Goal: Information Seeking & Learning: Check status

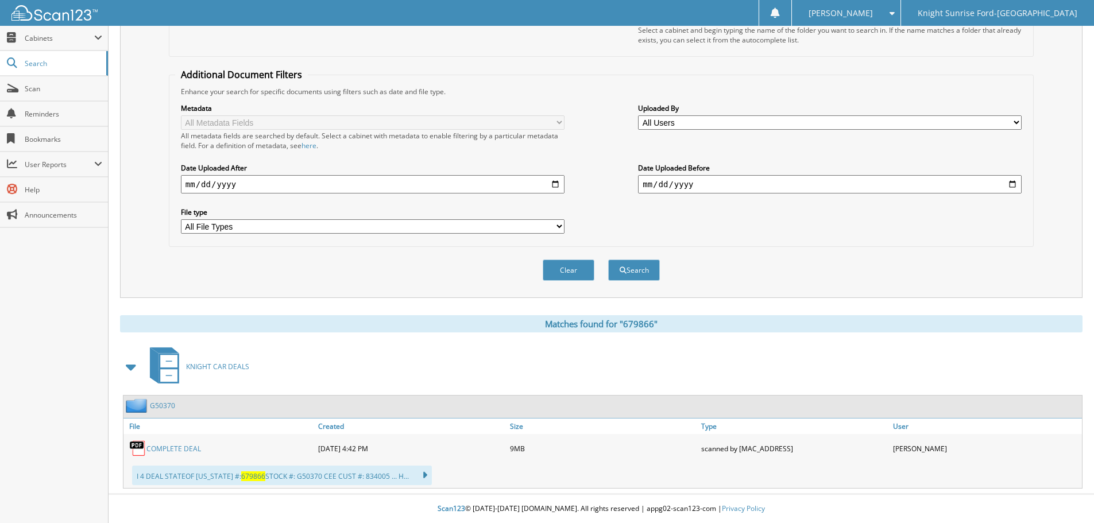
drag, startPoint x: 929, startPoint y: 260, endPoint x: 680, endPoint y: 207, distance: 254.2
click at [928, 260] on div "Clear Search" at bounding box center [601, 270] width 865 height 47
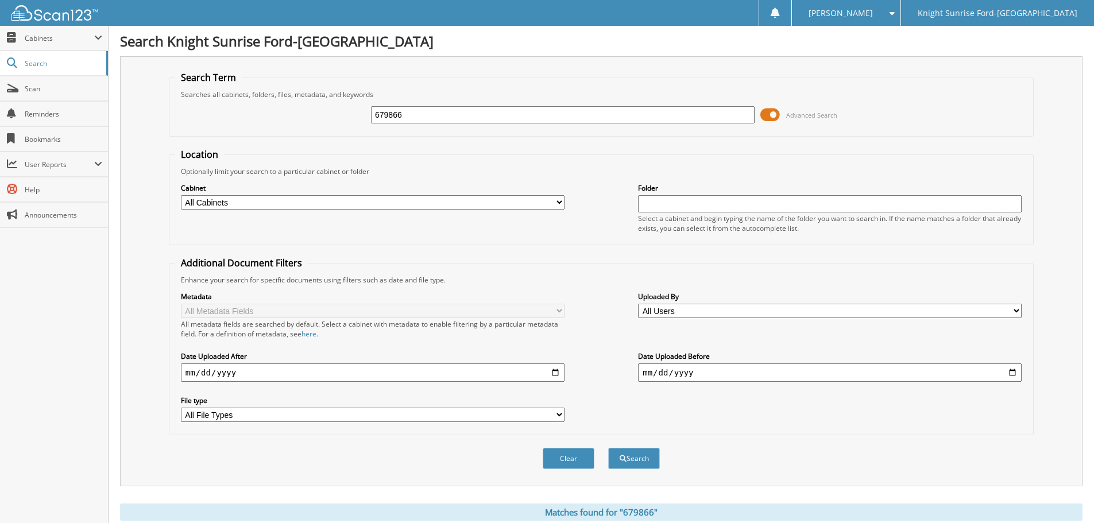
click at [415, 110] on input "679866" at bounding box center [563, 114] width 384 height 17
paste input "57315"
type input "657315"
click at [638, 456] on button "Search" at bounding box center [634, 458] width 52 height 21
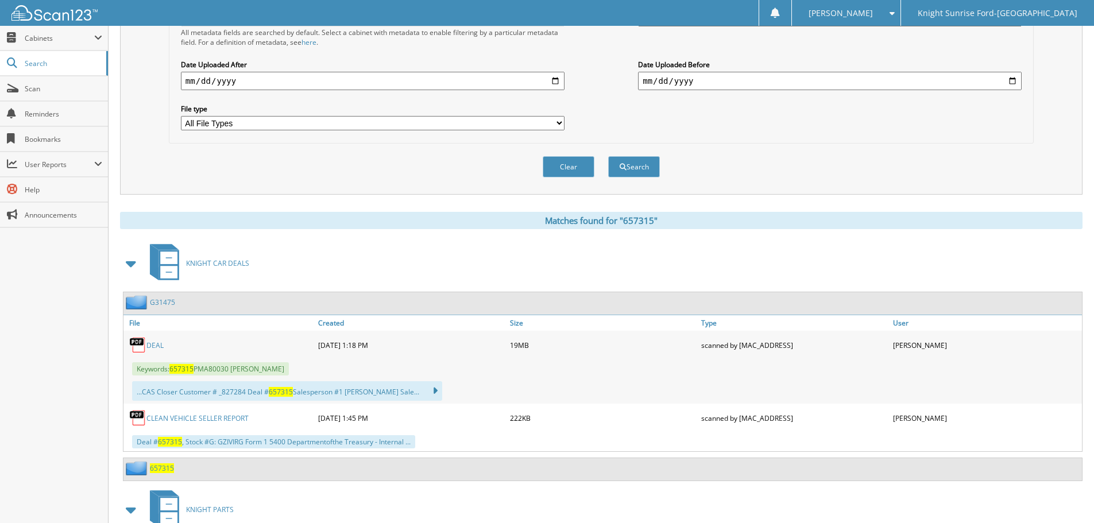
drag, startPoint x: 152, startPoint y: 113, endPoint x: 149, endPoint y: 217, distance: 104.5
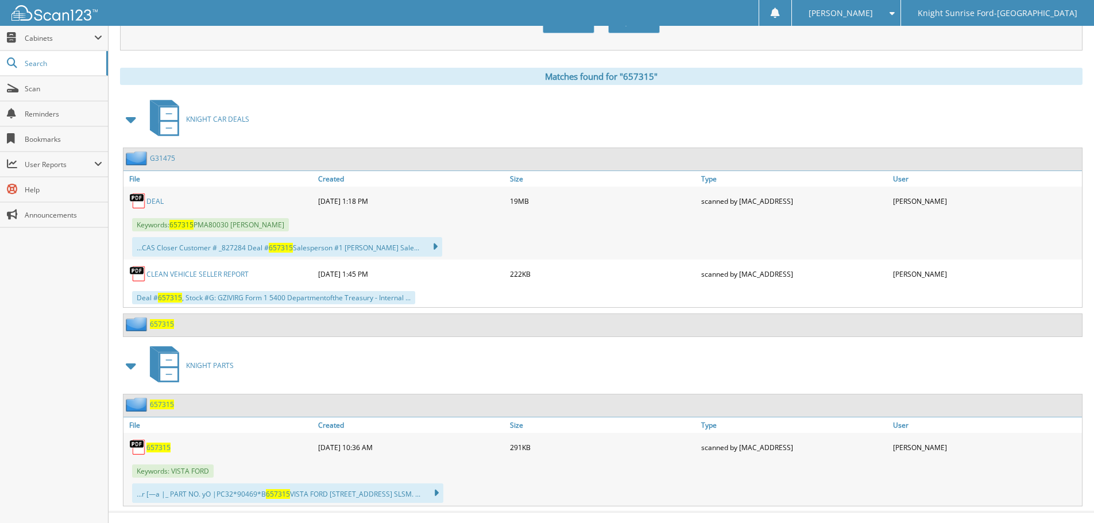
scroll to position [454, 0]
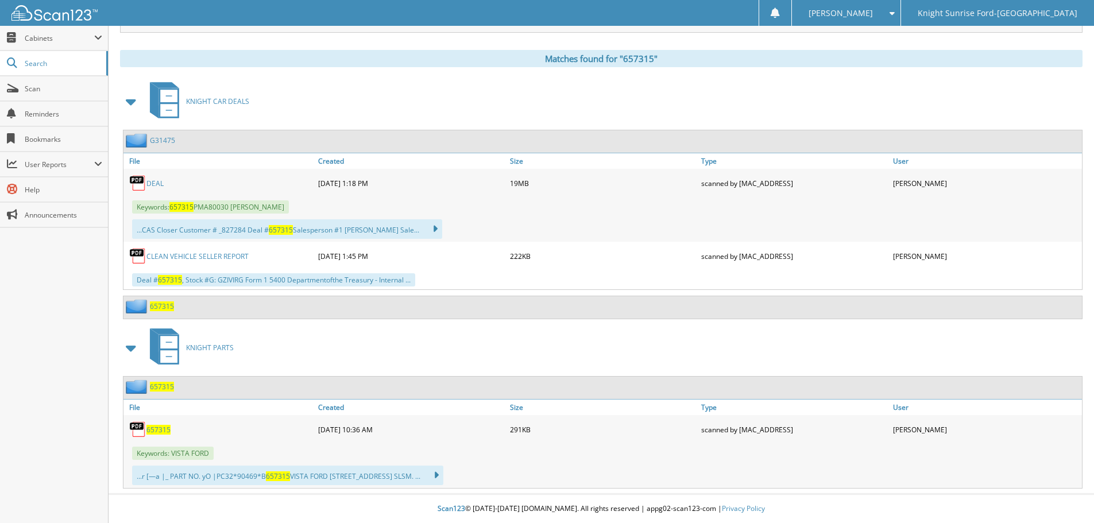
drag, startPoint x: 137, startPoint y: 82, endPoint x: 135, endPoint y: 142, distance: 60.3
drag, startPoint x: 114, startPoint y: 171, endPoint x: 110, endPoint y: 212, distance: 41.6
click at [156, 180] on link "DEAL" at bounding box center [154, 184] width 17 height 10
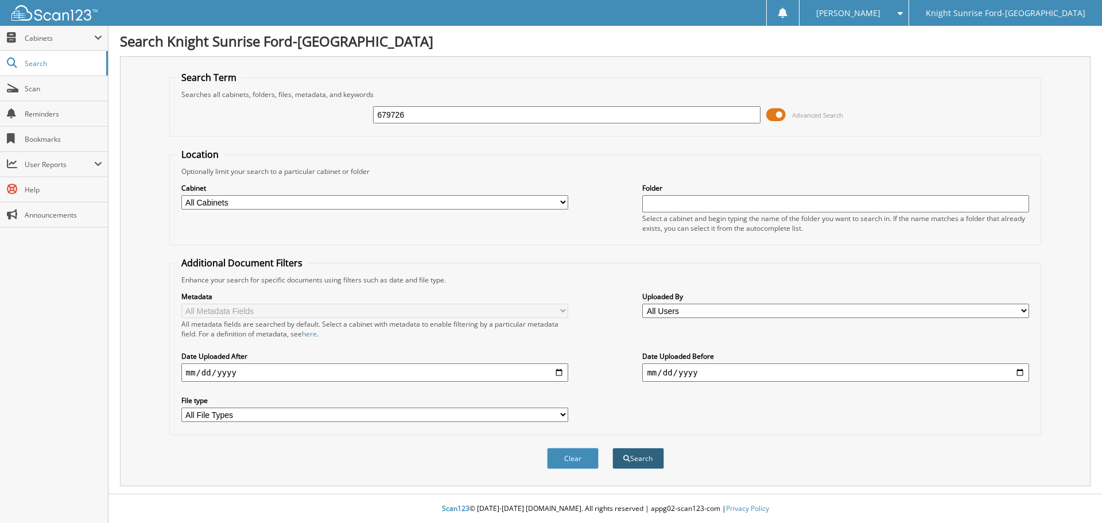
type input "679726"
click at [643, 455] on button "Search" at bounding box center [639, 458] width 52 height 21
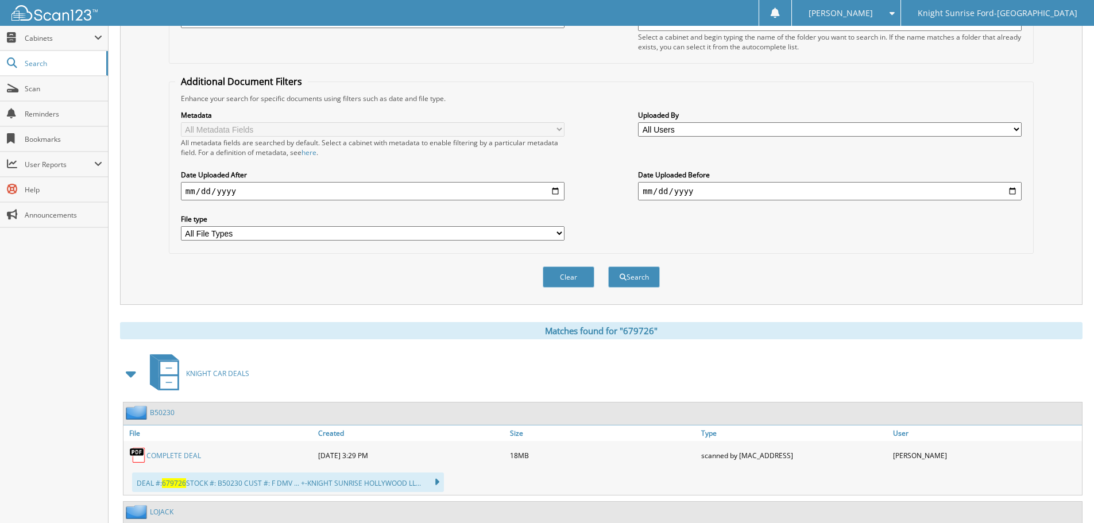
drag, startPoint x: 261, startPoint y: 144, endPoint x: 261, endPoint y: 262, distance: 117.7
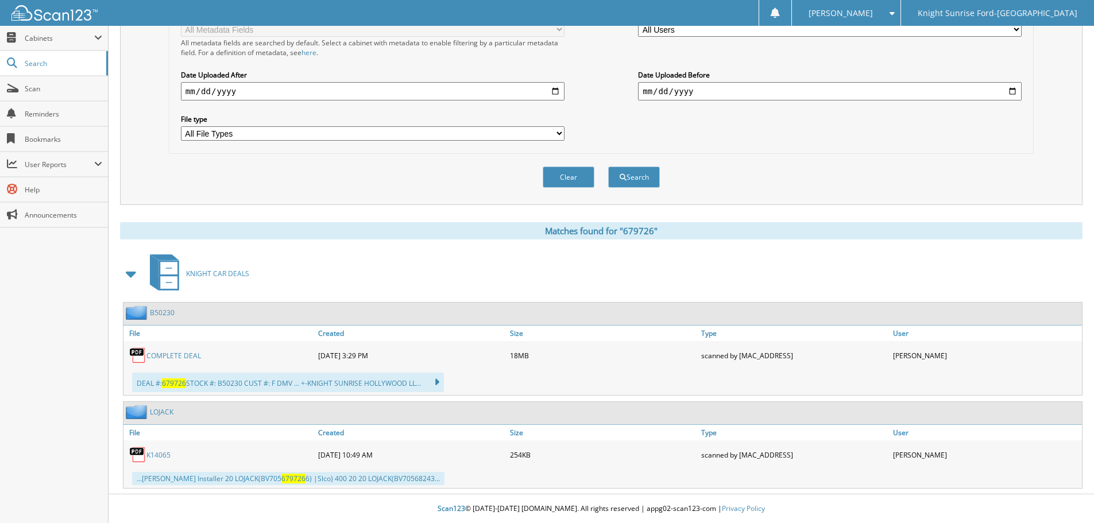
click at [178, 354] on link "COMPLETE DEAL" at bounding box center [173, 356] width 55 height 10
drag, startPoint x: 427, startPoint y: 225, endPoint x: 438, endPoint y: 278, distance: 55.2
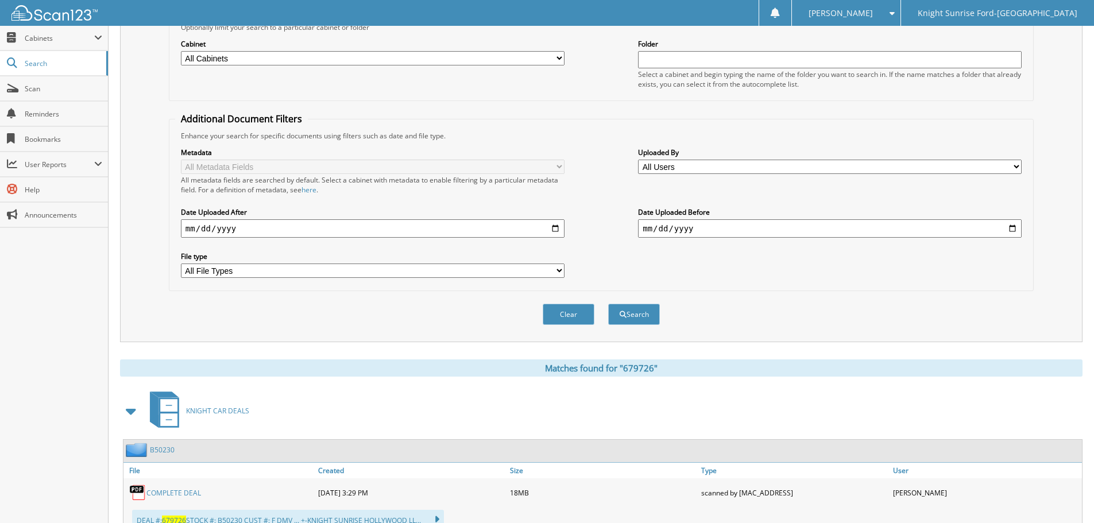
scroll to position [0, 0]
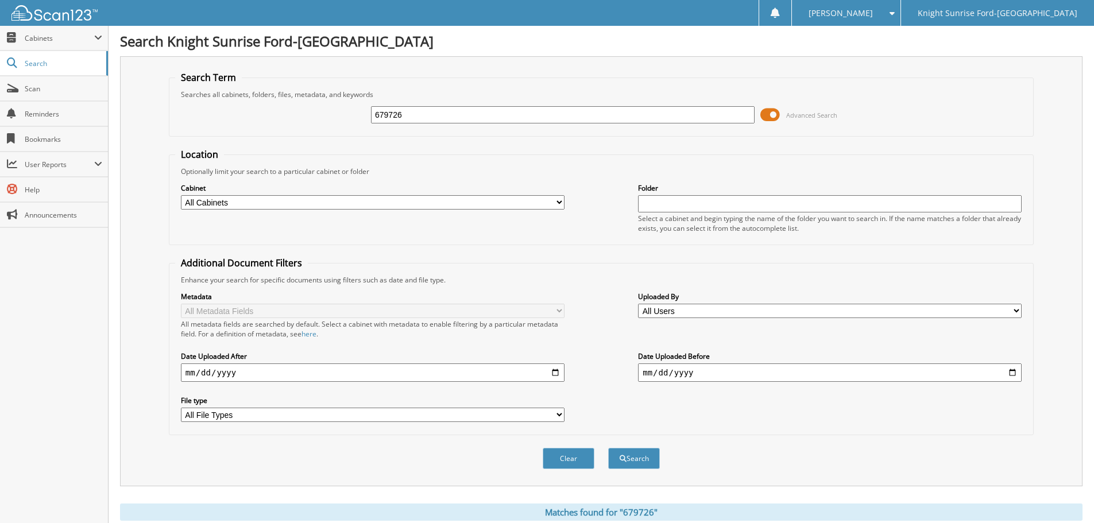
drag, startPoint x: 440, startPoint y: 281, endPoint x: 436, endPoint y: 166, distance: 115.5
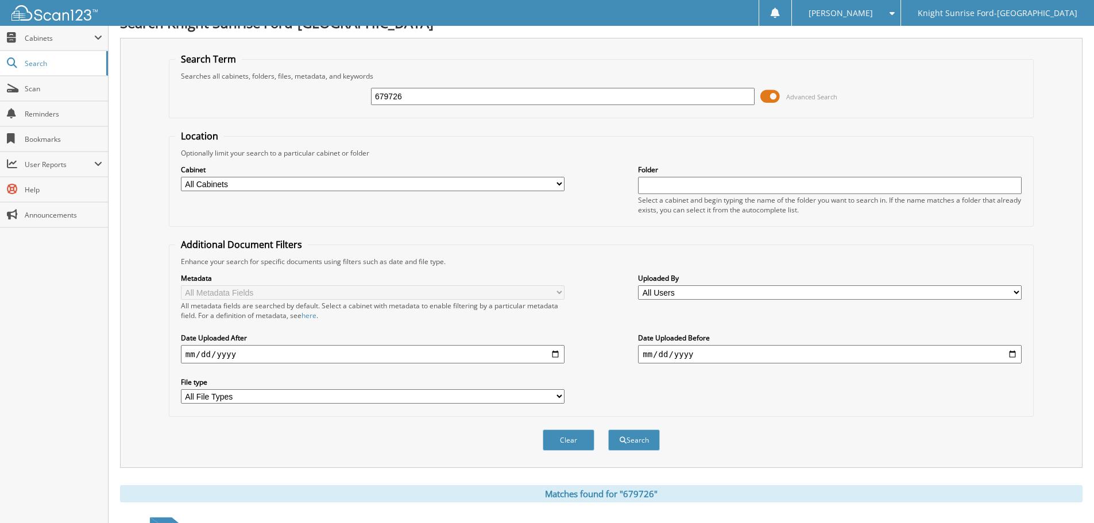
scroll to position [282, 0]
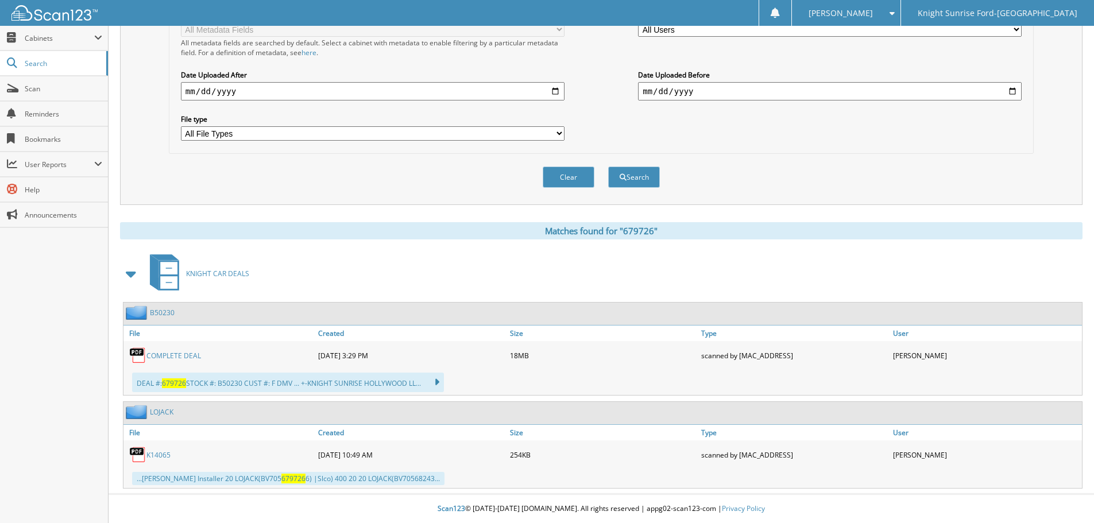
drag, startPoint x: 456, startPoint y: 132, endPoint x: 538, endPoint y: 57, distance: 111.4
